Goal: Obtain resource: Download file/media

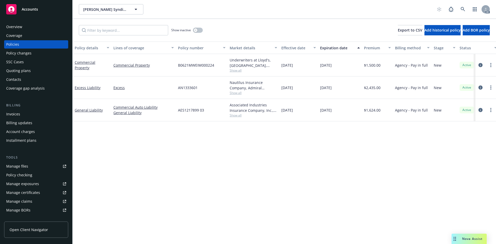
click at [189, 137] on div "Policy details Lines of coverage Policy number Market details Effective date Ex…" at bounding box center [285, 143] width 424 height 203
click at [99, 136] on div "Policy details Lines of coverage Policy number Market details Effective date Ex…" at bounding box center [285, 143] width 424 height 203
click at [29, 164] on link "Manage files" at bounding box center [36, 166] width 64 height 8
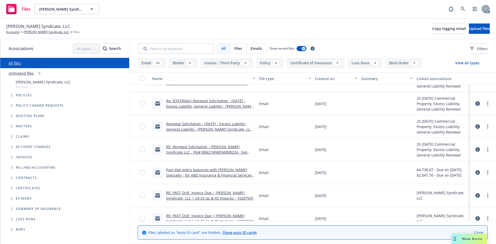
scroll to position [52, 0]
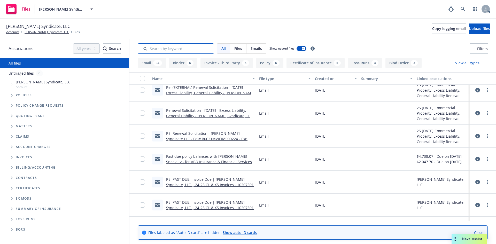
click at [170, 52] on input "Search by keyword..." at bounding box center [176, 48] width 76 height 10
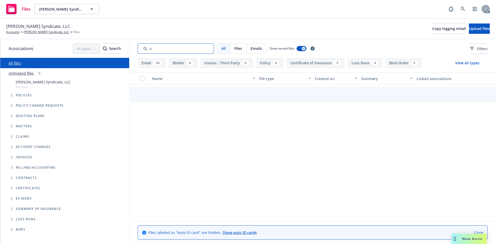
scroll to position [0, 0]
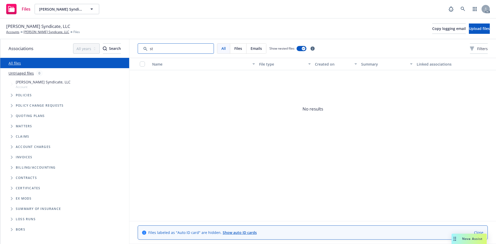
type input "s"
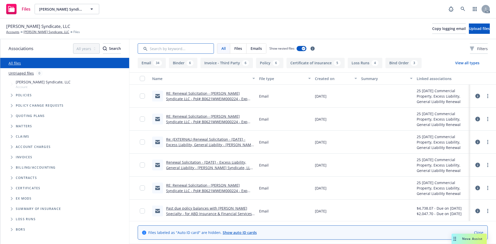
click at [159, 50] on input "Search by keyword..." at bounding box center [176, 48] width 76 height 10
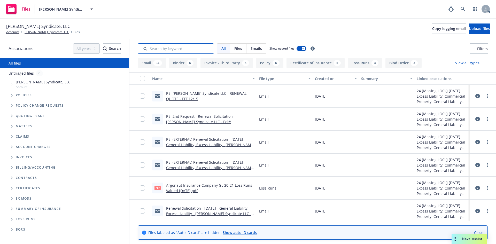
scroll to position [1112, 0]
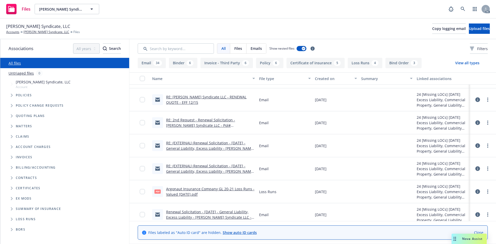
click at [213, 146] on div "RE: (EXTERNAL) Renewal Solicitation - 12/15/2024 - General Liability, Excess Li…" at bounding box center [210, 145] width 89 height 11
click at [216, 144] on link "RE: (EXTERNAL) Renewal Solicitation - 12/15/2024 - General Liability, Excess Li…" at bounding box center [210, 149] width 88 height 16
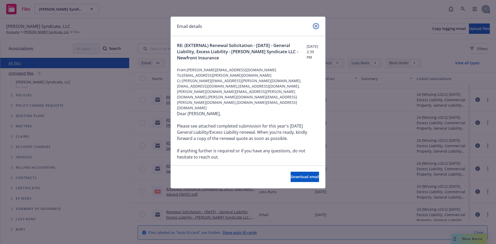
click at [317, 25] on icon "close" at bounding box center [316, 26] width 3 height 3
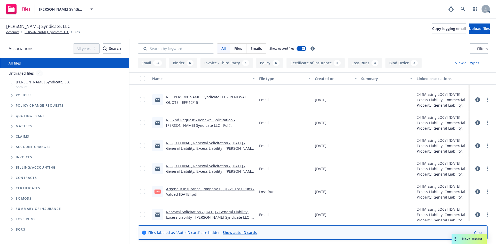
click at [209, 122] on link "RE: 2nd Request - Renewal Solicitation - Weiman Syndicate LLC - Pol# B0621MWEIM…" at bounding box center [200, 126] width 69 height 16
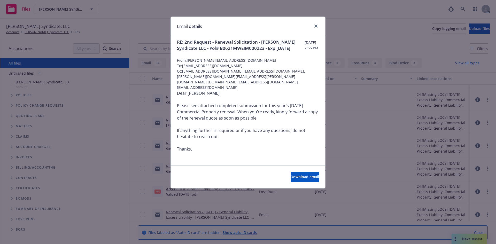
scroll to position [0, 0]
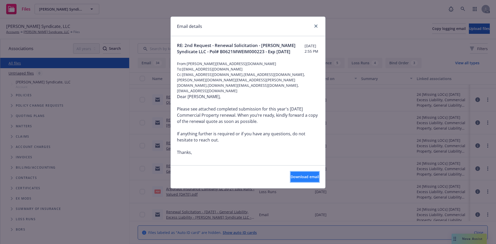
click at [291, 176] on span "Download email" at bounding box center [305, 177] width 28 height 5
drag, startPoint x: 218, startPoint y: 77, endPoint x: 183, endPoint y: 74, distance: 34.5
click at [183, 72] on span "To: jbeal@crcgroup.com" at bounding box center [248, 68] width 142 height 5
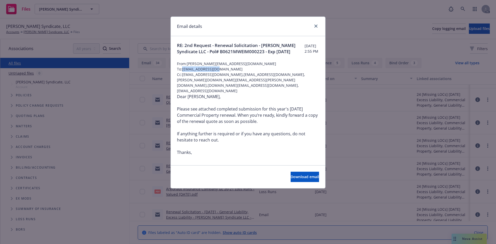
copy span "jbeal@crcgroup.com"
click at [318, 27] on link "close" at bounding box center [316, 26] width 6 height 6
